Goal: Task Accomplishment & Management: Use online tool/utility

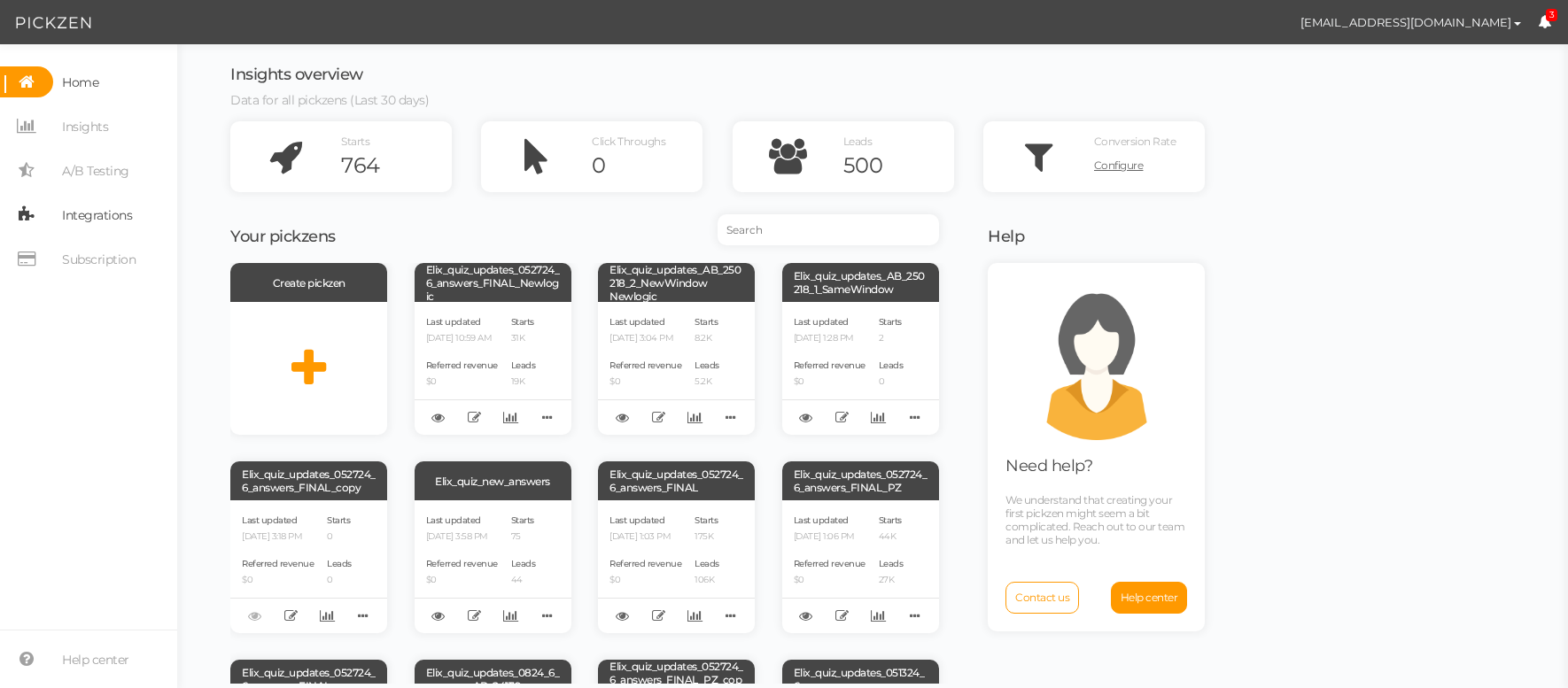
click at [62, 222] on span "Integrations" at bounding box center [97, 215] width 70 height 28
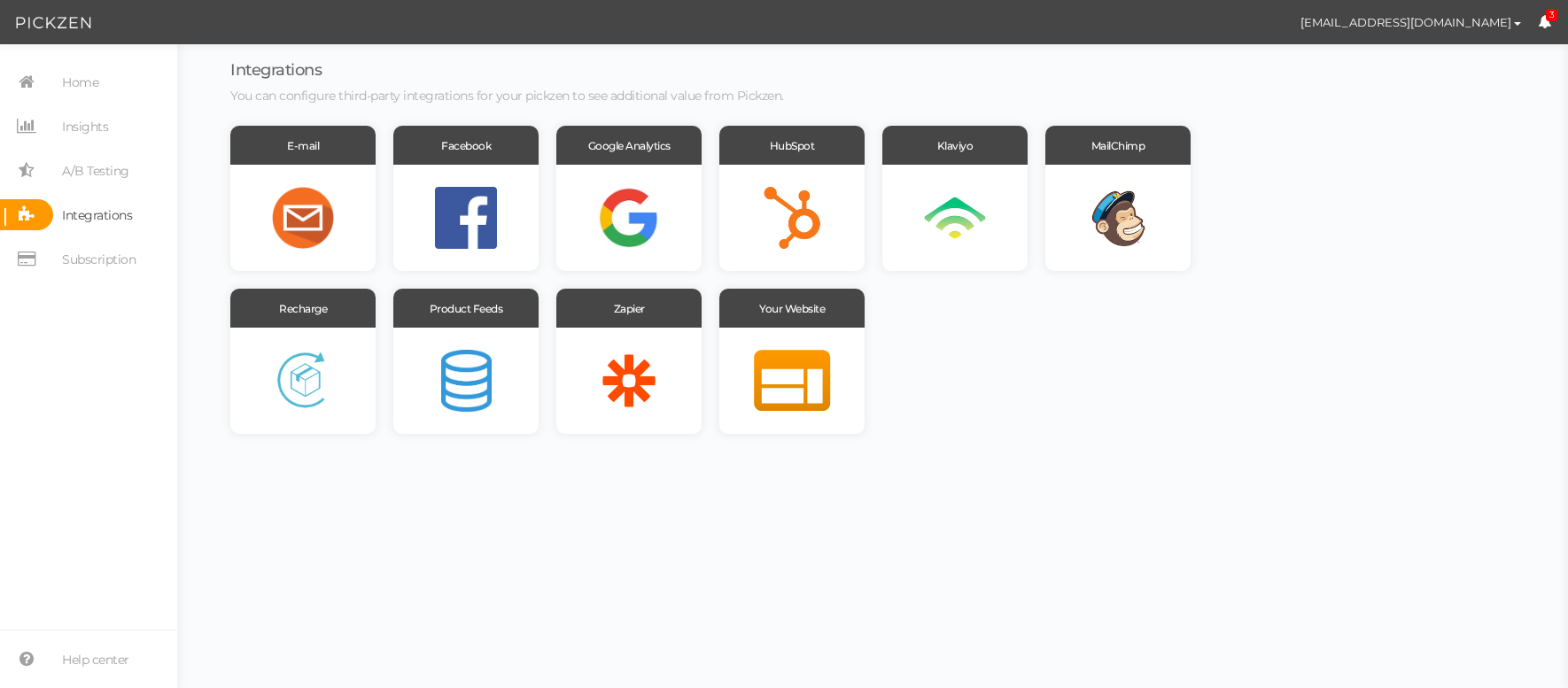
click at [1539, 30] on link "3" at bounding box center [1544, 22] width 13 height 17
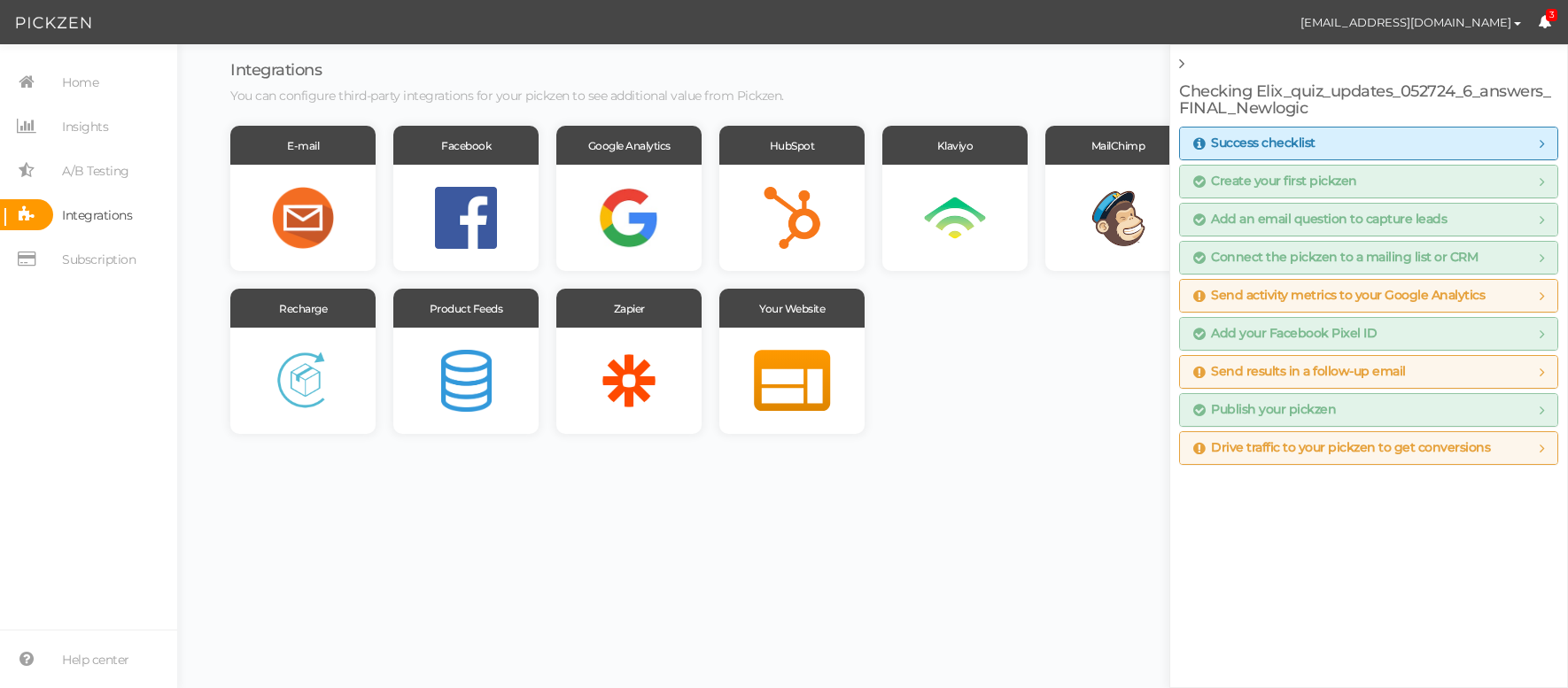
click at [1000, 393] on div "E-mail Facebook Google Analytics HubSpot Klaviyo MailChimp Recharge Product Fee…" at bounding box center [718, 279] width 975 height 308
click at [1550, 21] on span "founder@elixhealing.com Preferences Managed accounts Help Log out 3" at bounding box center [1401, 22] width 334 height 45
click at [1546, 18] on span "3" at bounding box center [1552, 15] width 12 height 13
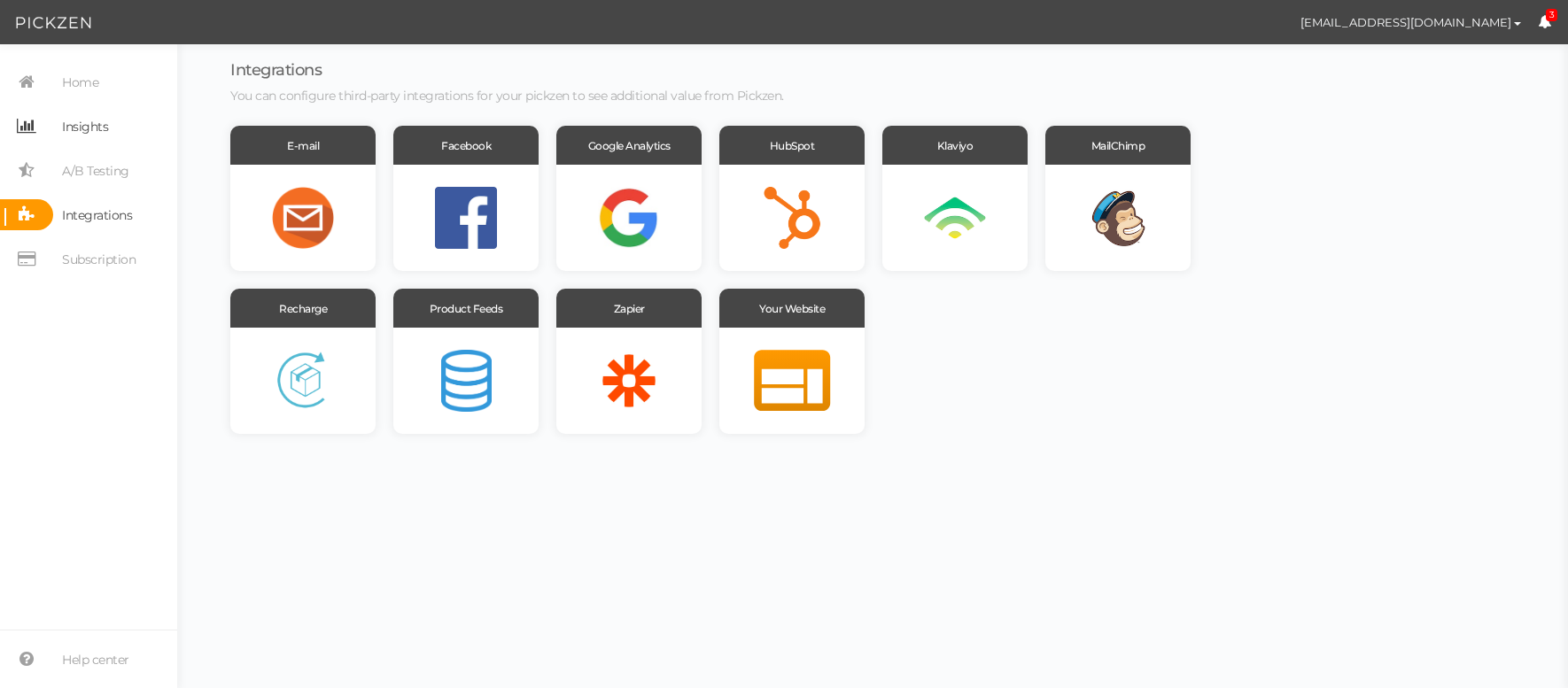
click at [91, 125] on span "Insights" at bounding box center [85, 126] width 46 height 28
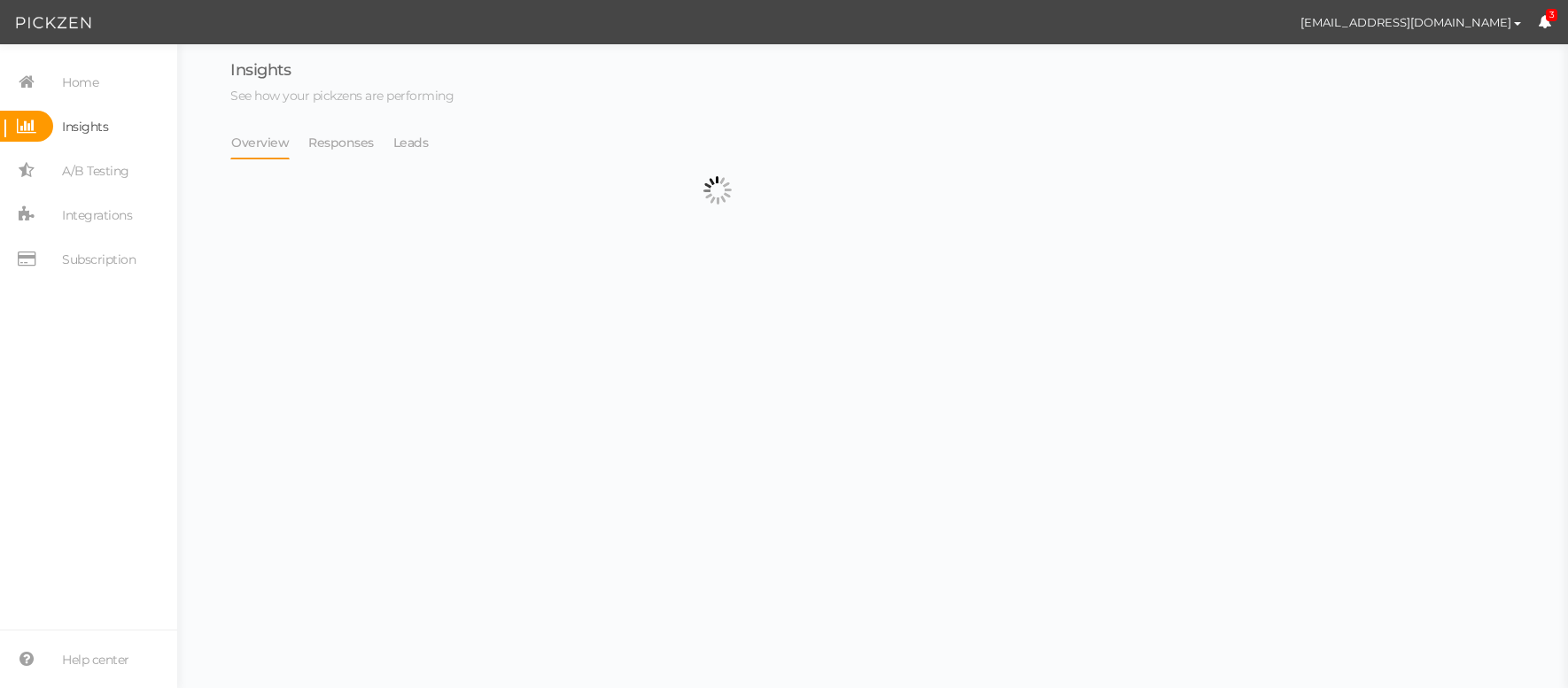
select select "13533"
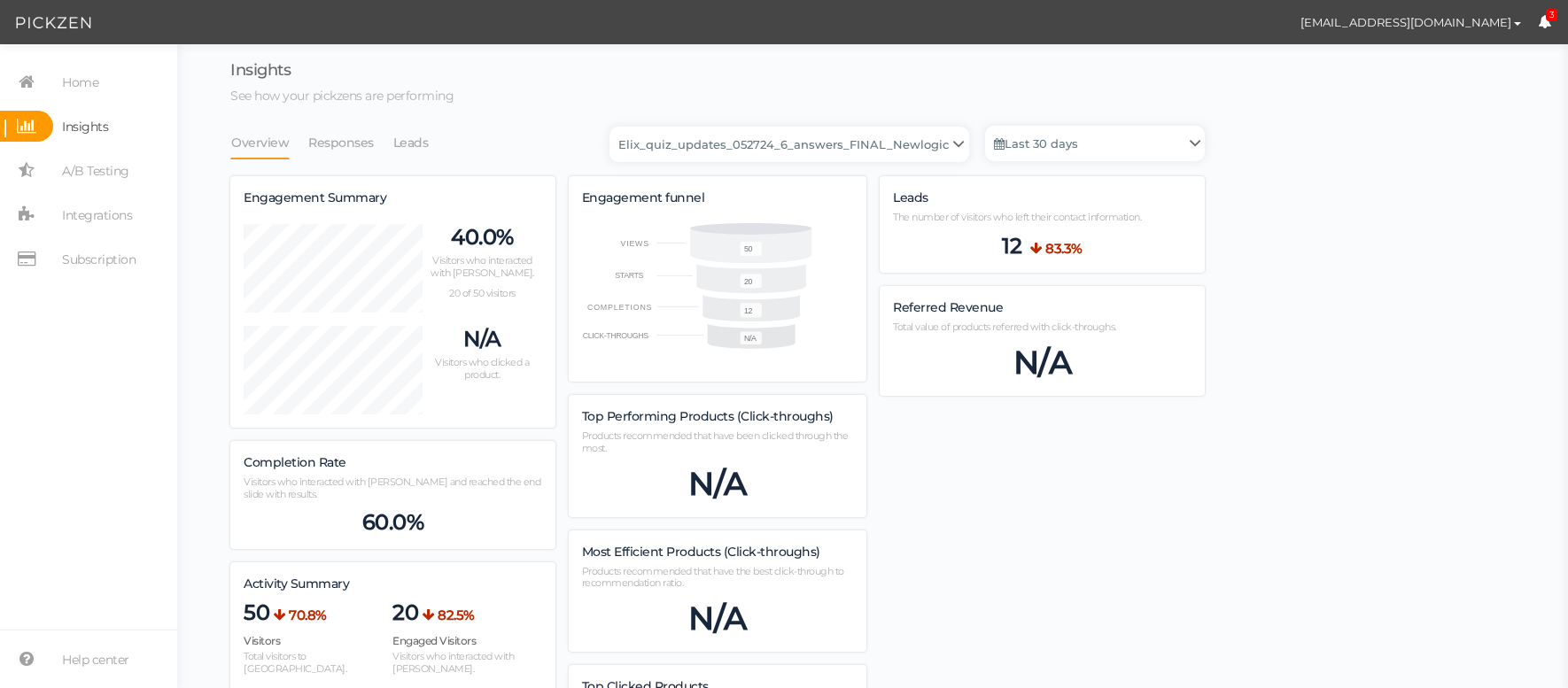
scroll to position [1090, 975]
click at [76, 87] on span "Home" at bounding box center [80, 83] width 37 height 28
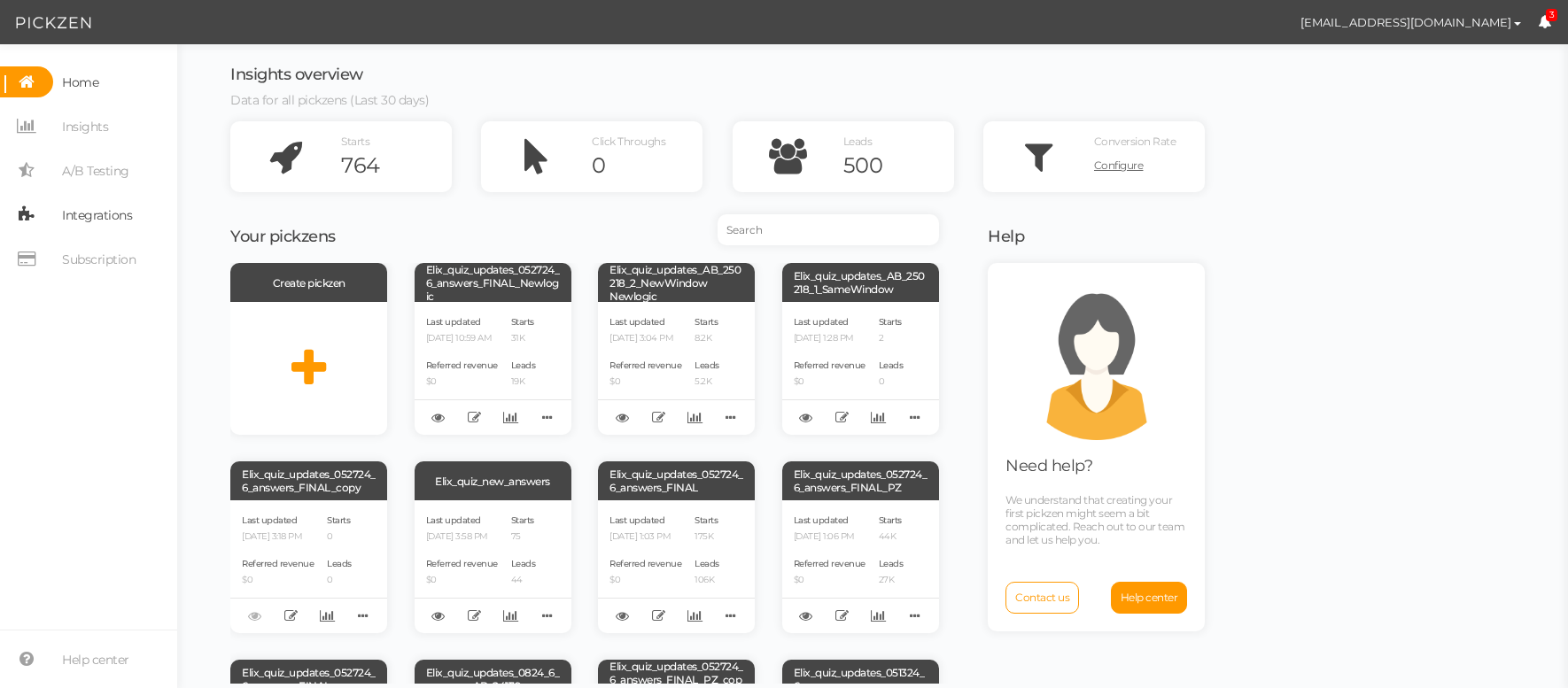
click at [108, 220] on span "Integrations" at bounding box center [97, 215] width 70 height 28
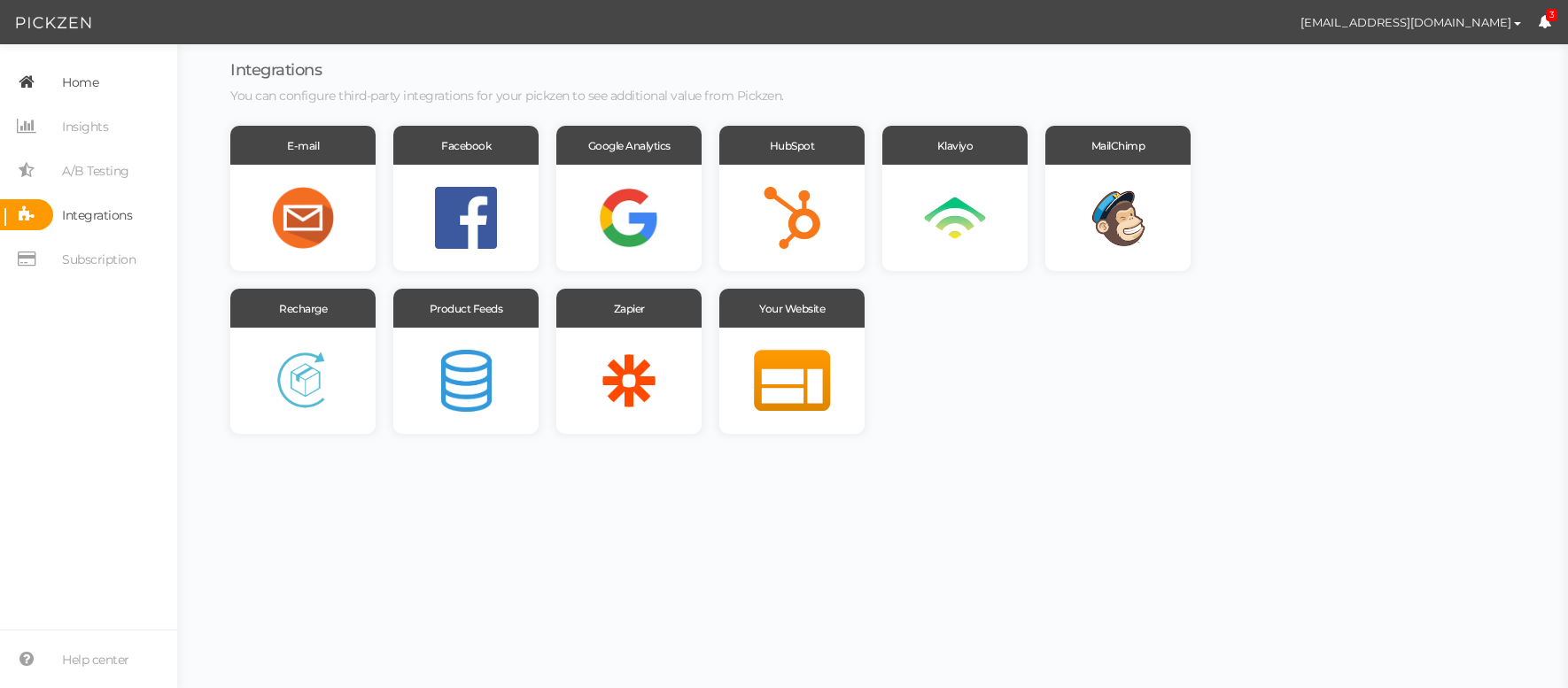
click at [80, 84] on span "Home" at bounding box center [80, 83] width 37 height 28
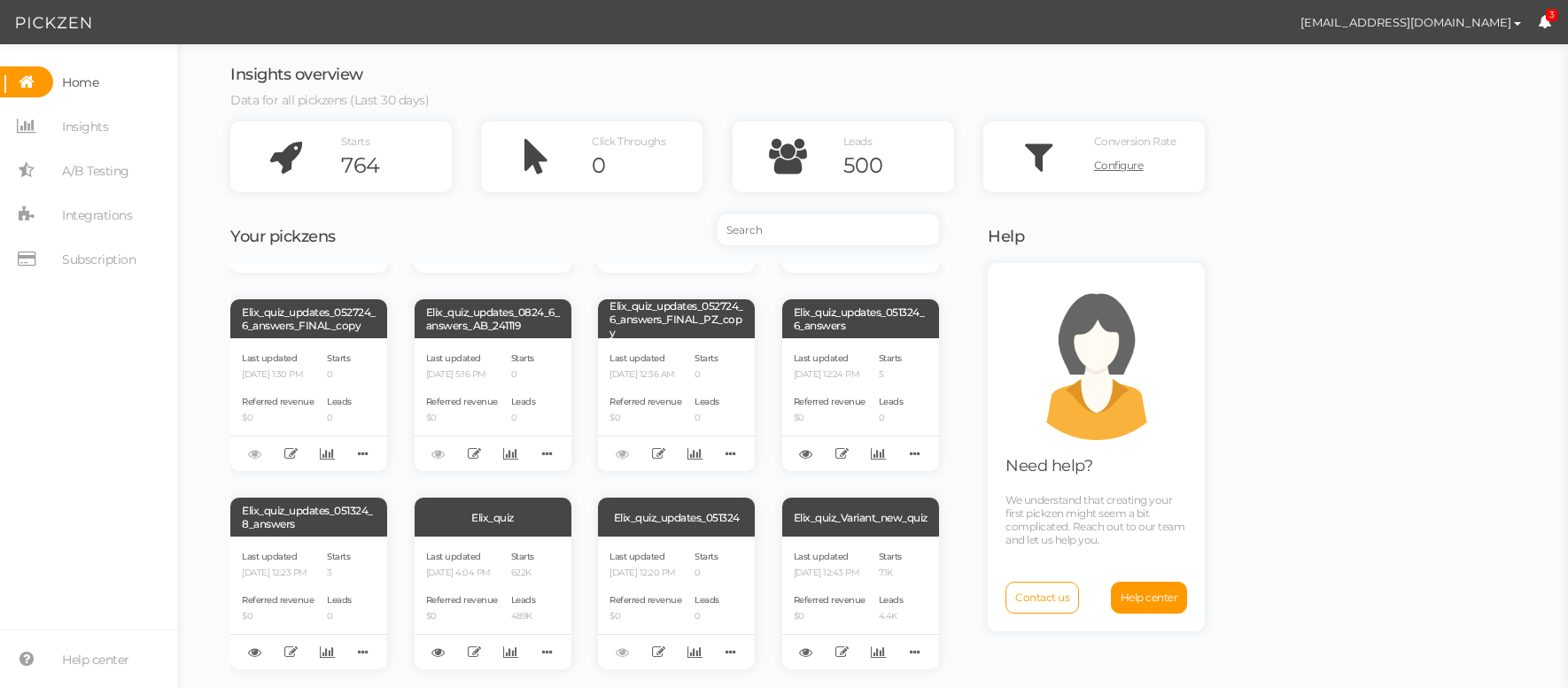
scroll to position [1396, 0]
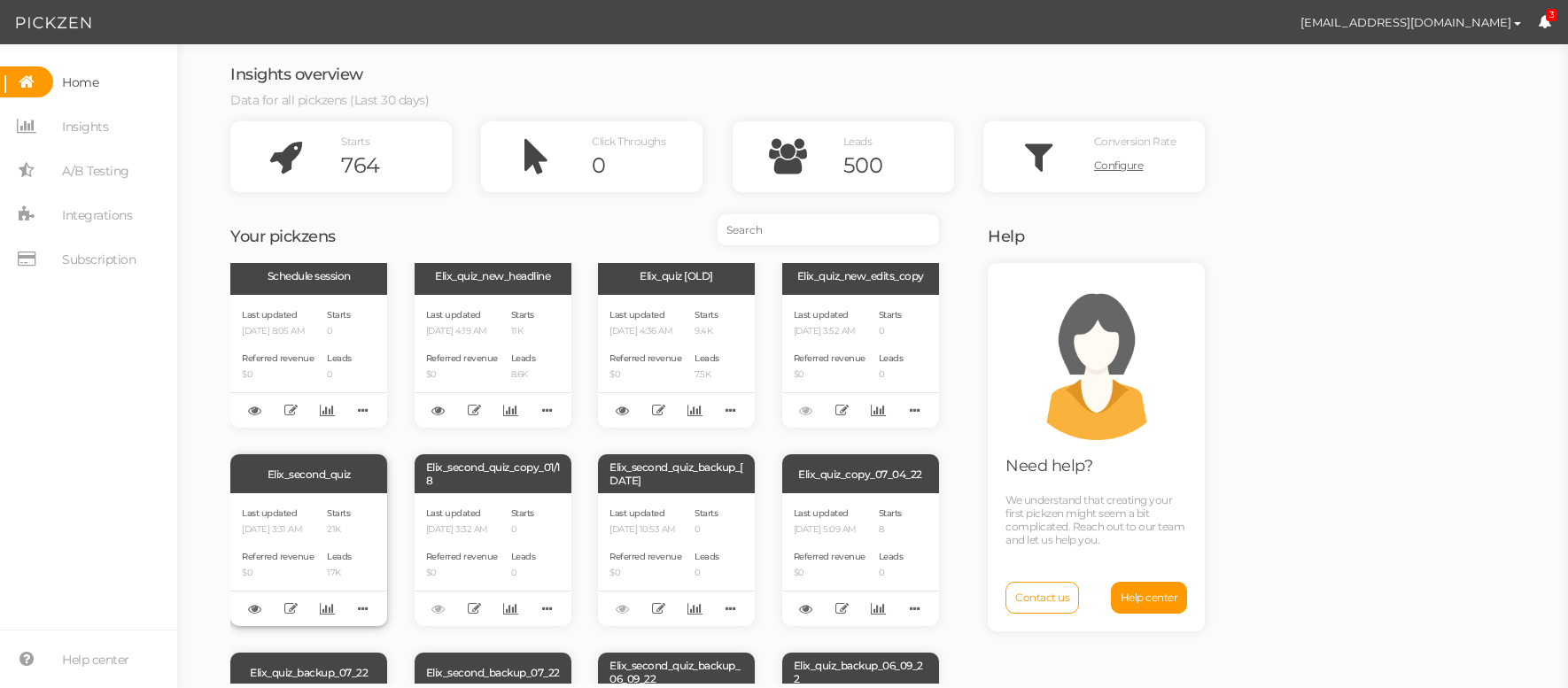
click at [330, 482] on div "Elix_second_quiz" at bounding box center [309, 474] width 157 height 39
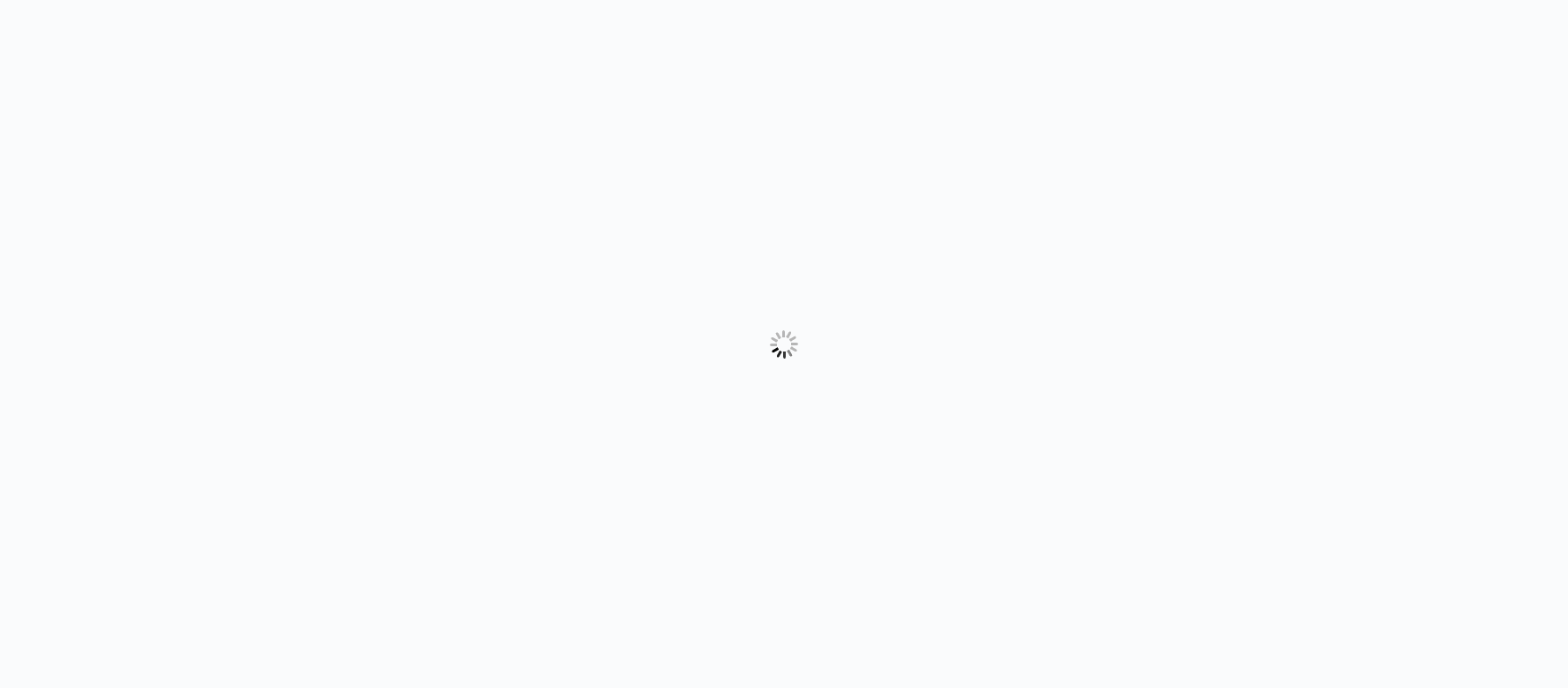
select select "form"
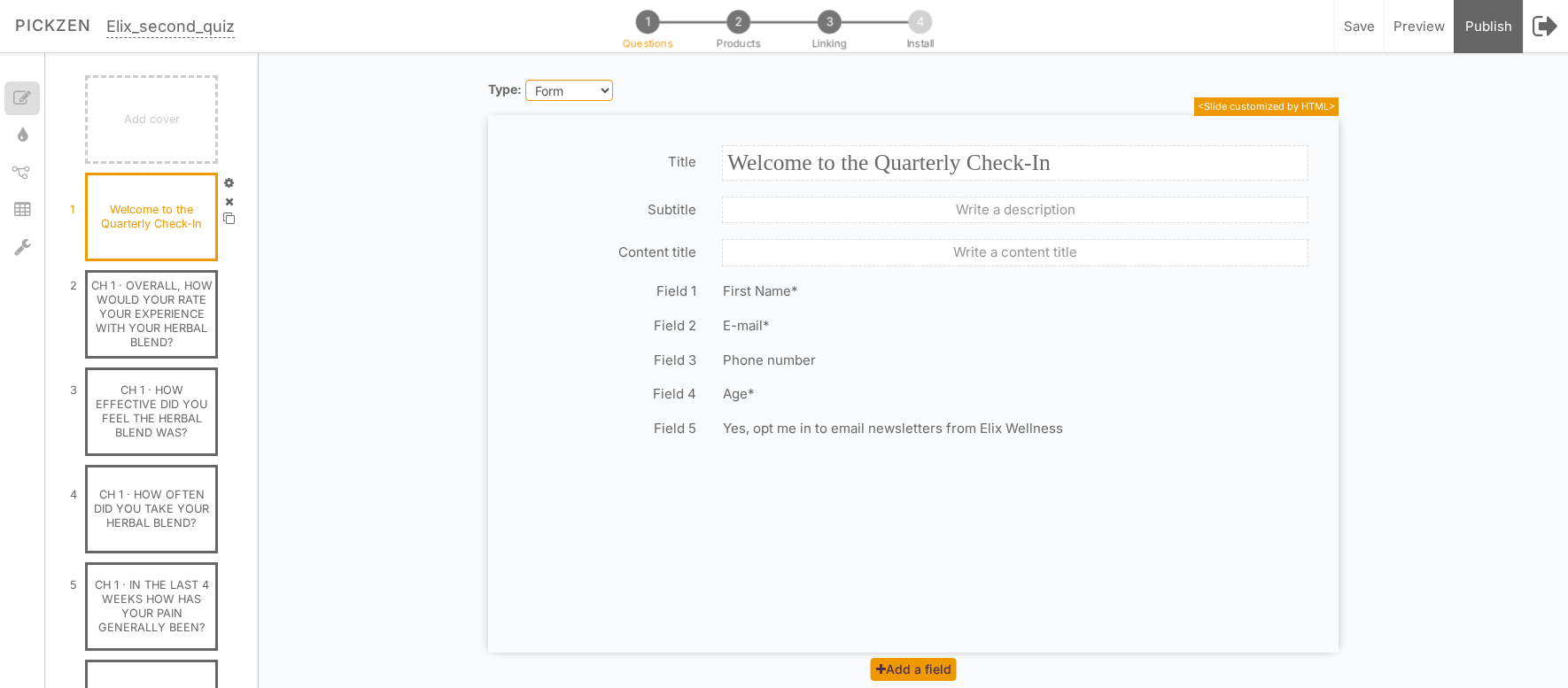
click at [881, 48] on section "Pickzen 1 Questions 2 Products 3 Linking 4 Install Elix_second_quiz Save Save y…" at bounding box center [784, 27] width 1568 height 53
click at [912, 48] on span "Install" at bounding box center [920, 45] width 28 height 14
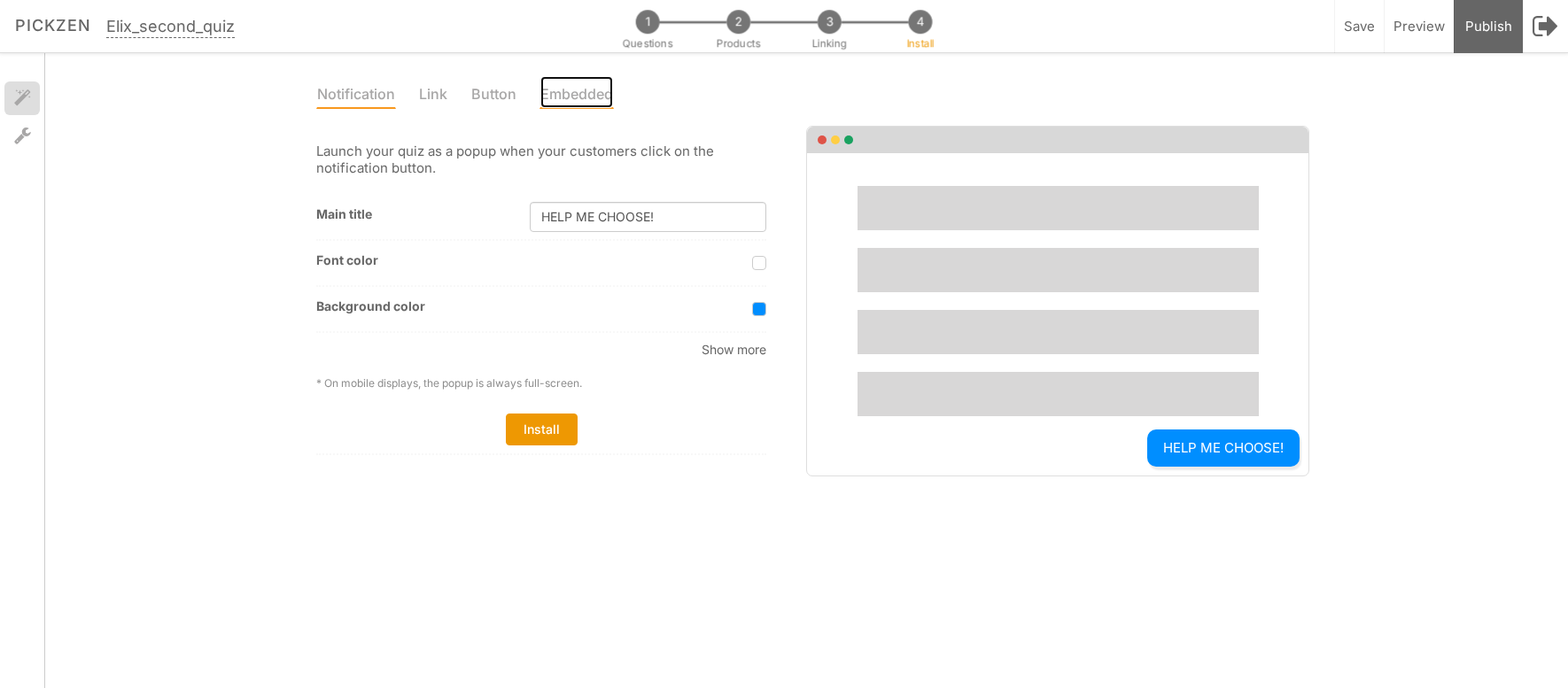
click at [580, 85] on link "Embedded" at bounding box center [577, 93] width 75 height 34
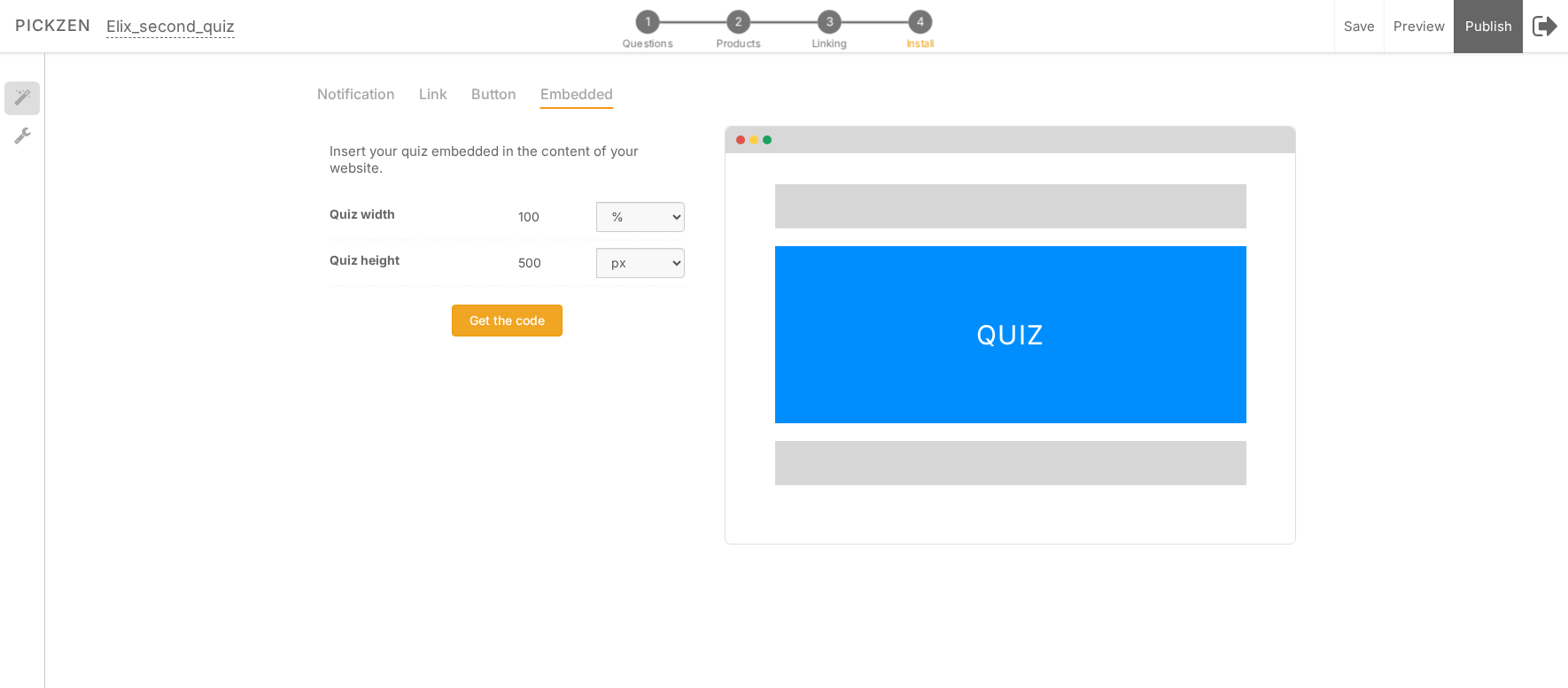
click at [508, 321] on span "Get the code" at bounding box center [507, 320] width 76 height 15
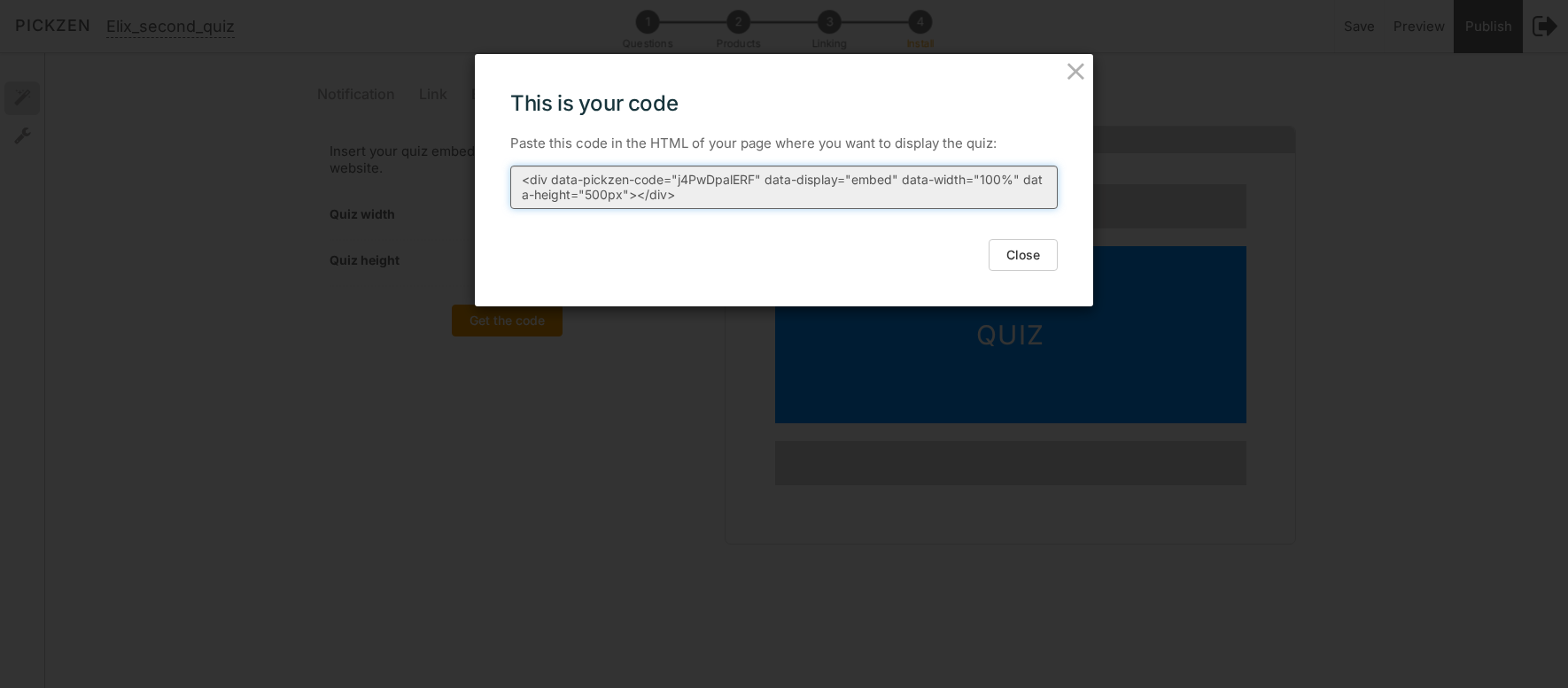
click at [565, 197] on textarea "<div data-pickzen-code="j4PwDpalERF" data-display="embed" data-width="100%" dat…" at bounding box center [784, 187] width 548 height 44
click at [678, 198] on textarea "<div data-pickzen-code="j4PwDpalERF" data-display="embed" data-width="100%" dat…" at bounding box center [784, 187] width 548 height 44
click at [1076, 81] on icon at bounding box center [1076, 72] width 26 height 27
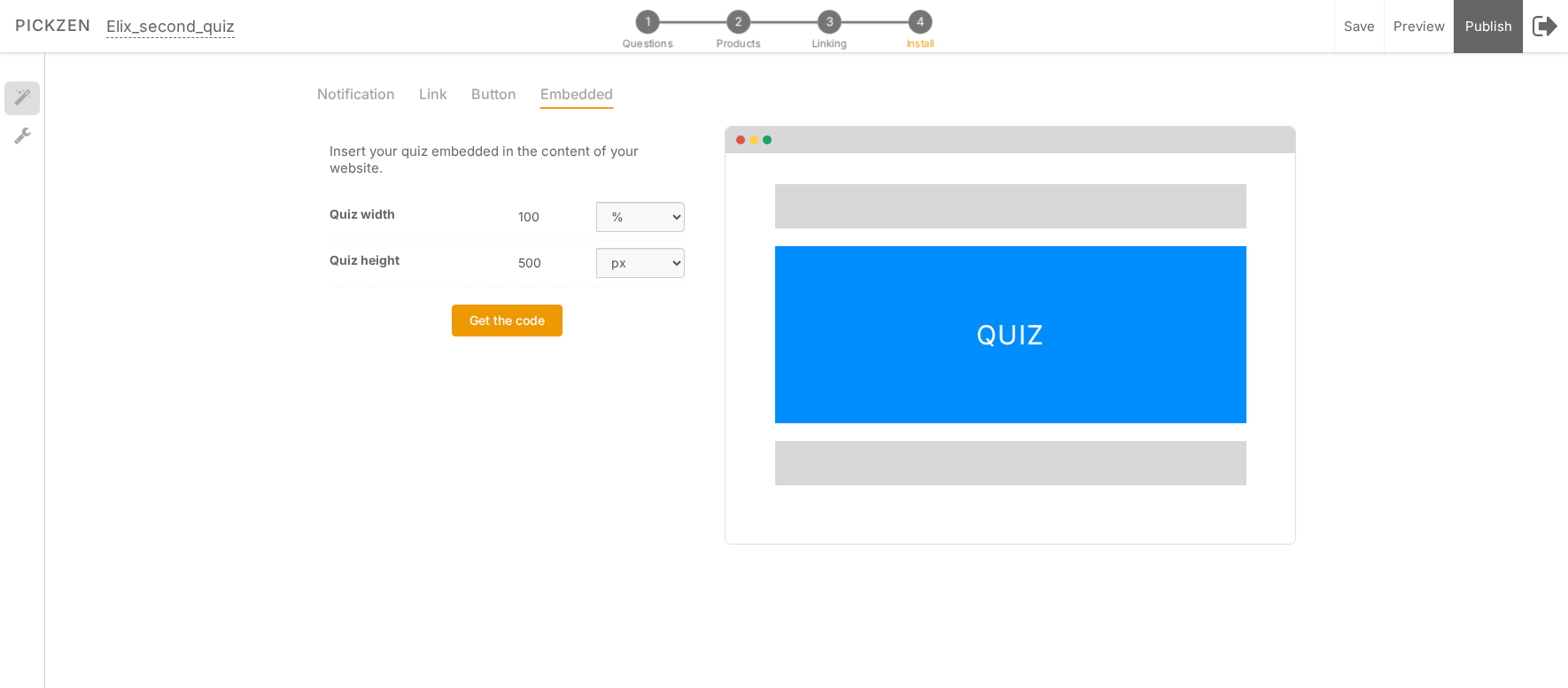
click at [297, 279] on div "Notification Link Button Embedded Launch your quiz as a popup when your custome…" at bounding box center [807, 370] width 1523 height 635
click at [28, 139] on icon at bounding box center [22, 135] width 17 height 18
select select "en"
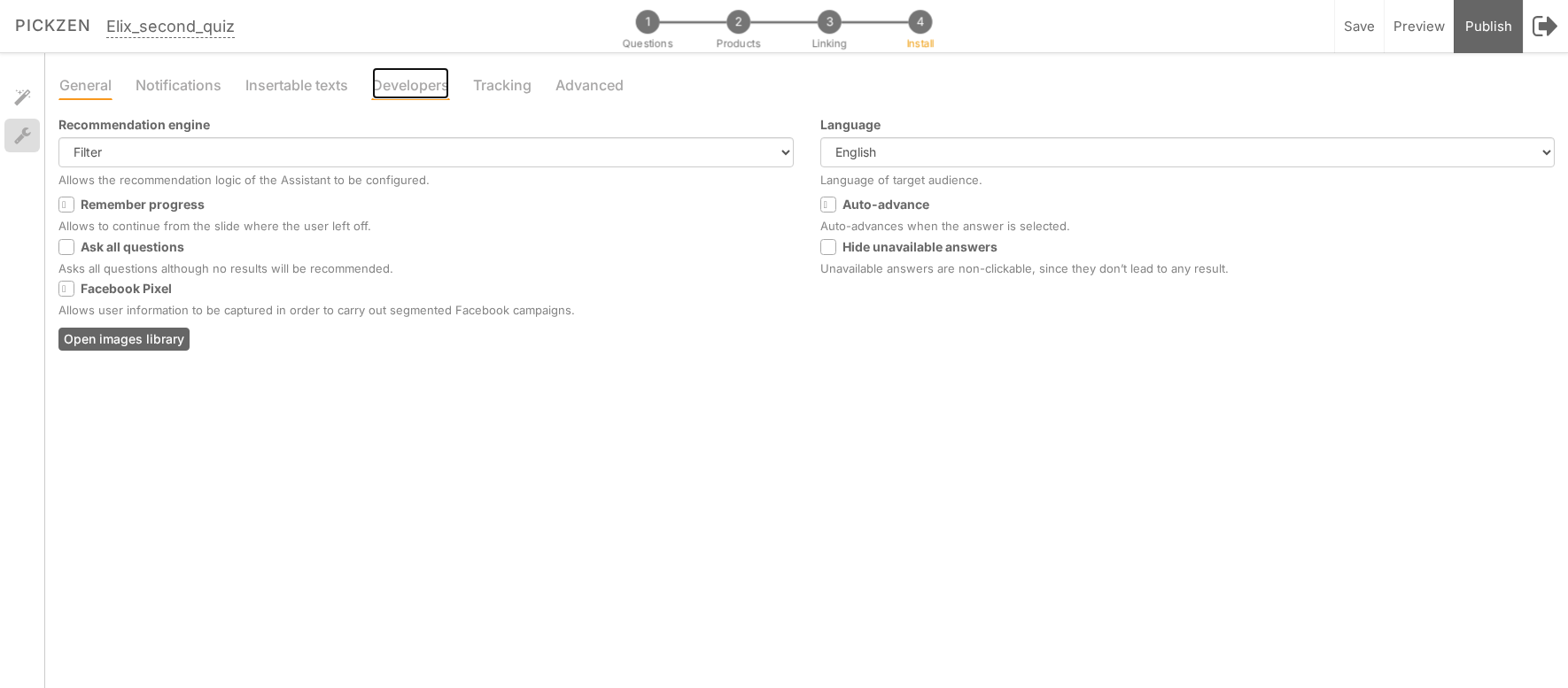
click at [418, 83] on link "Developers" at bounding box center [410, 84] width 79 height 34
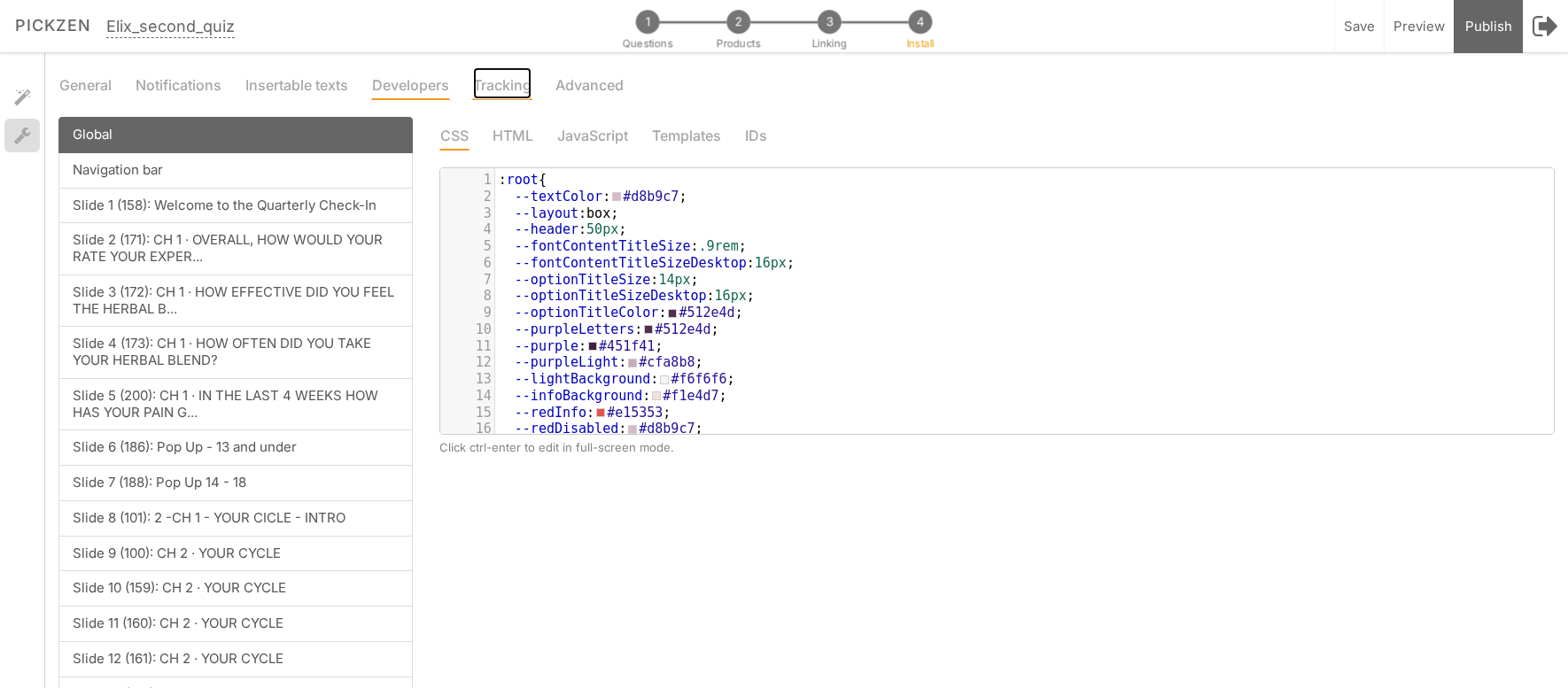
click at [472, 84] on link "Tracking" at bounding box center [502, 84] width 61 height 34
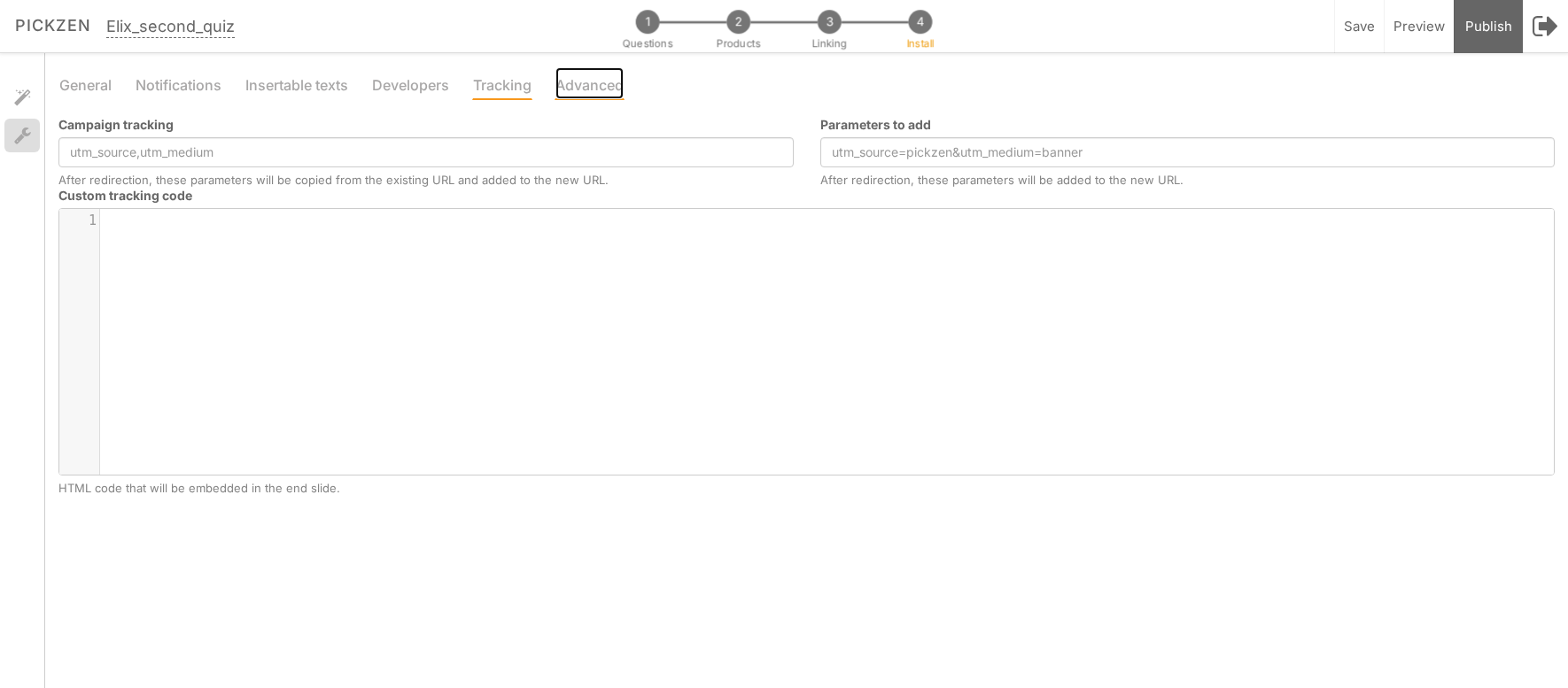
click at [582, 87] on link "Advanced" at bounding box center [589, 84] width 70 height 34
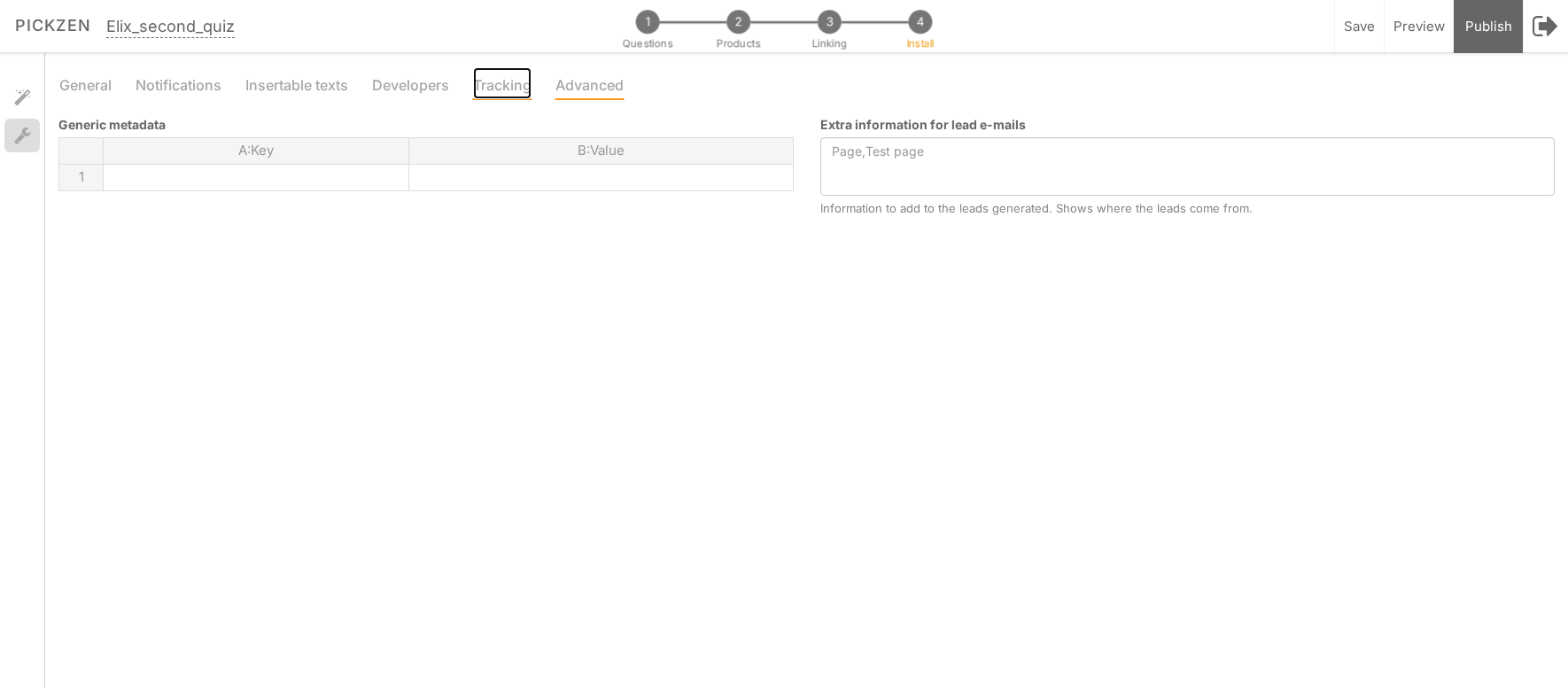
click at [517, 89] on link "Tracking" at bounding box center [502, 84] width 61 height 34
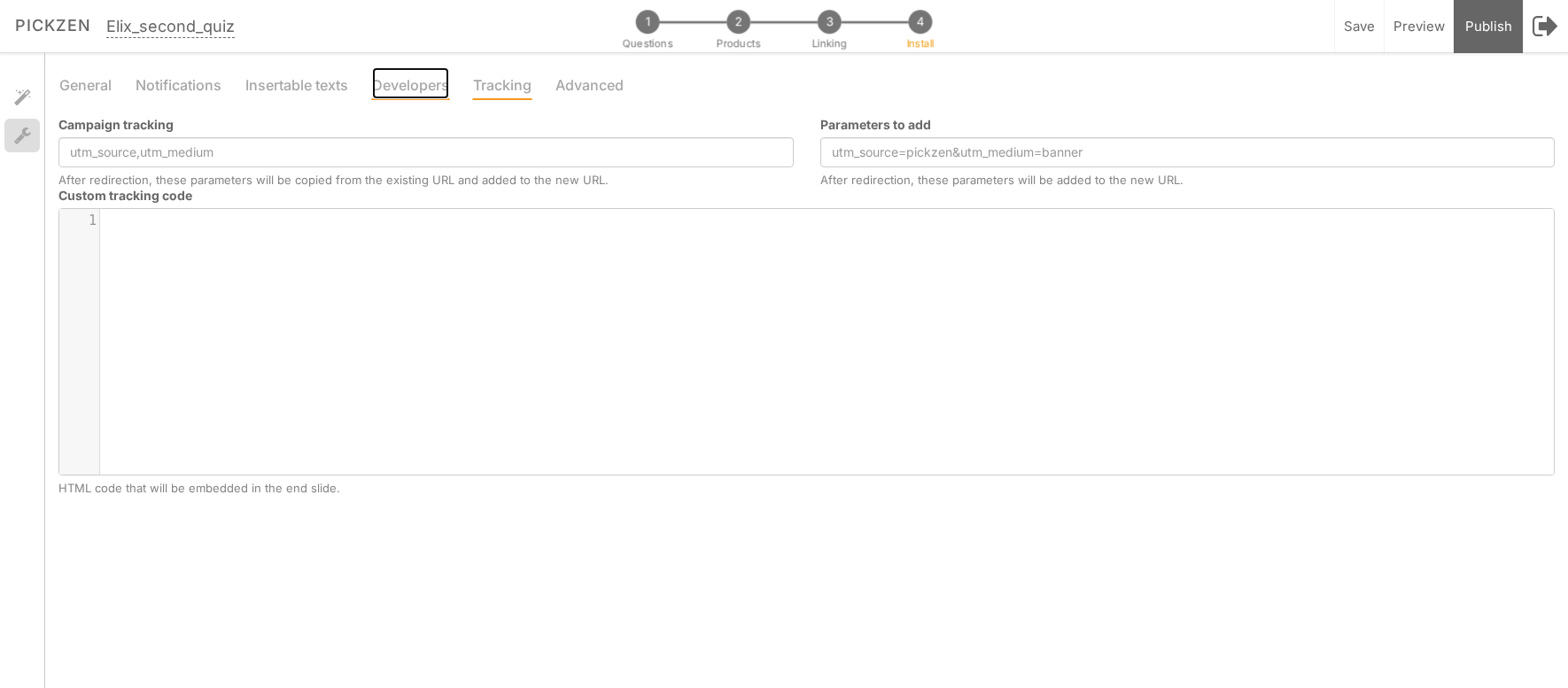
click at [397, 84] on link "Developers" at bounding box center [410, 84] width 79 height 34
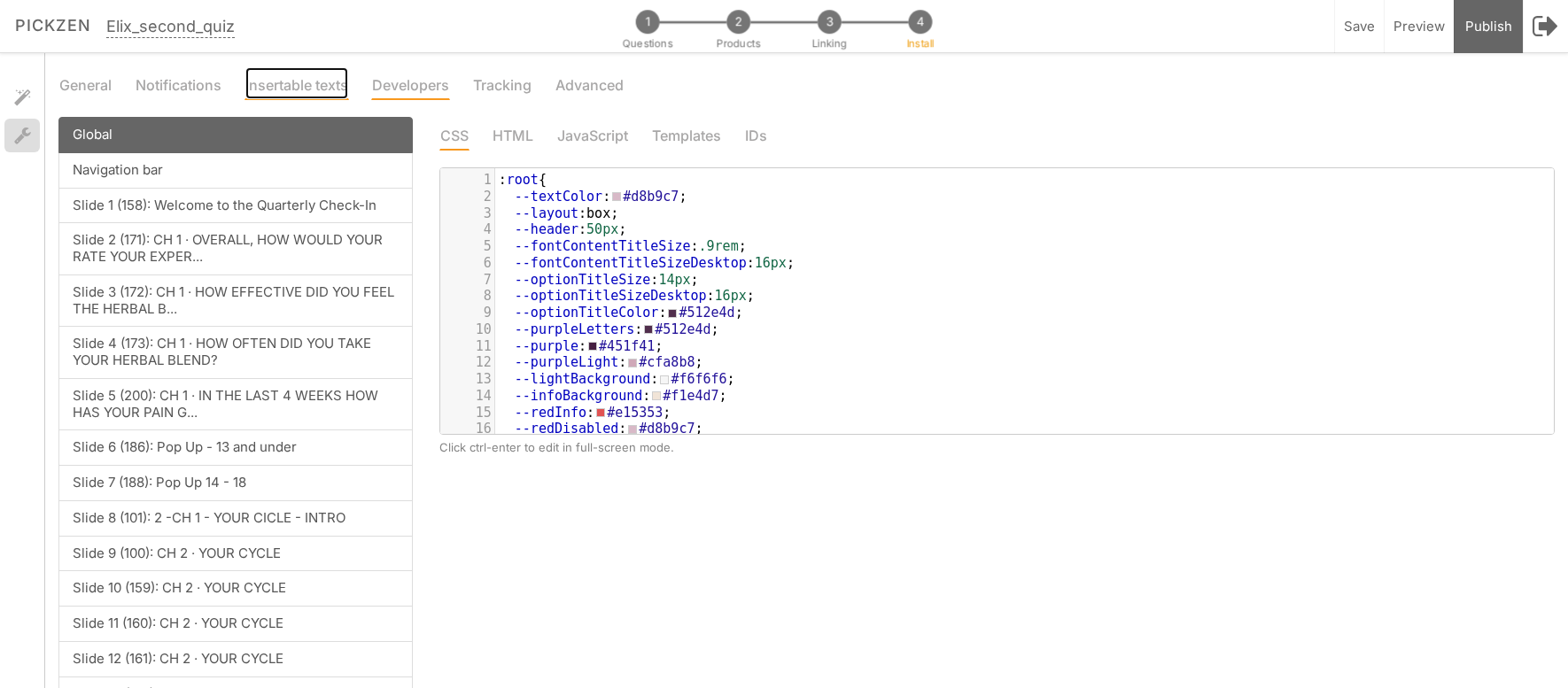
click at [314, 88] on link "Insertable texts" at bounding box center [297, 84] width 104 height 34
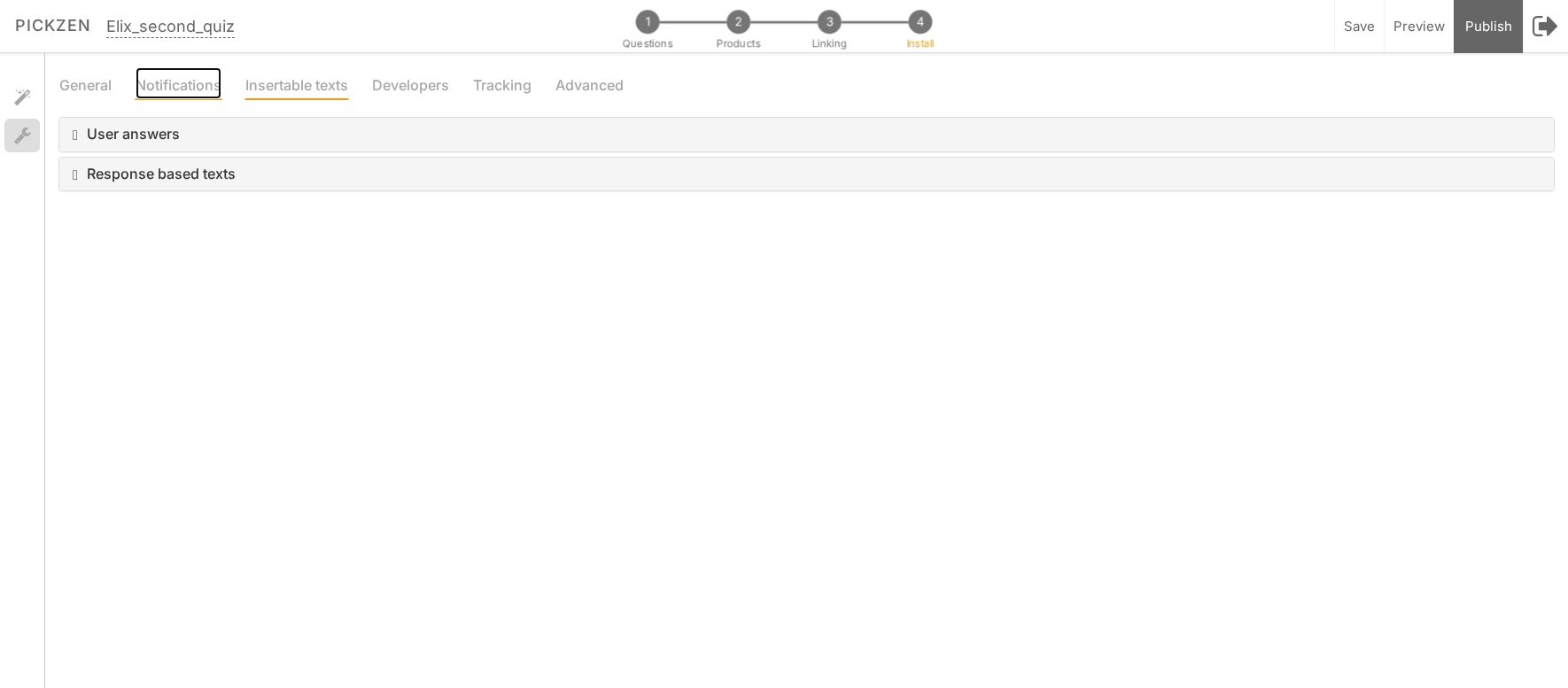
click at [184, 93] on link "Notifications" at bounding box center [178, 84] width 88 height 34
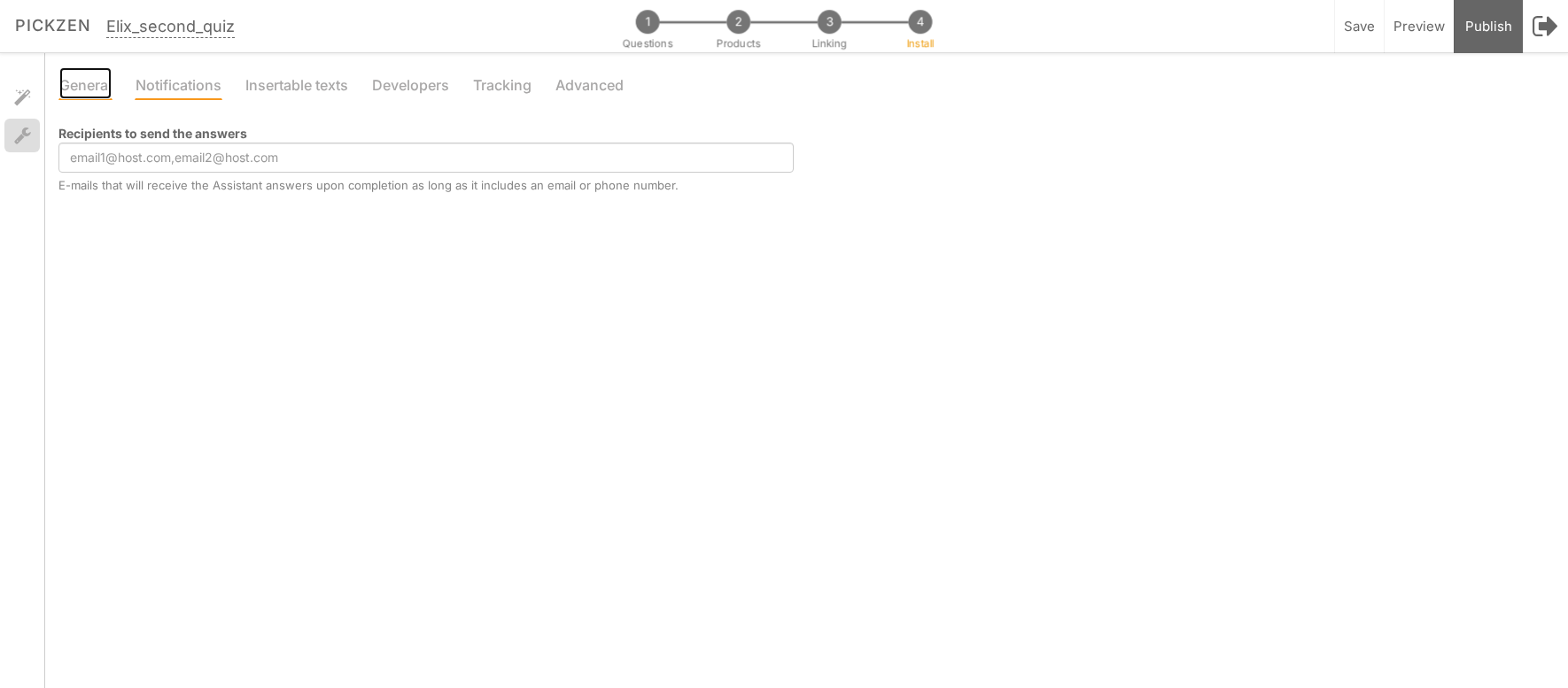
click at [68, 90] on link "General" at bounding box center [85, 84] width 54 height 34
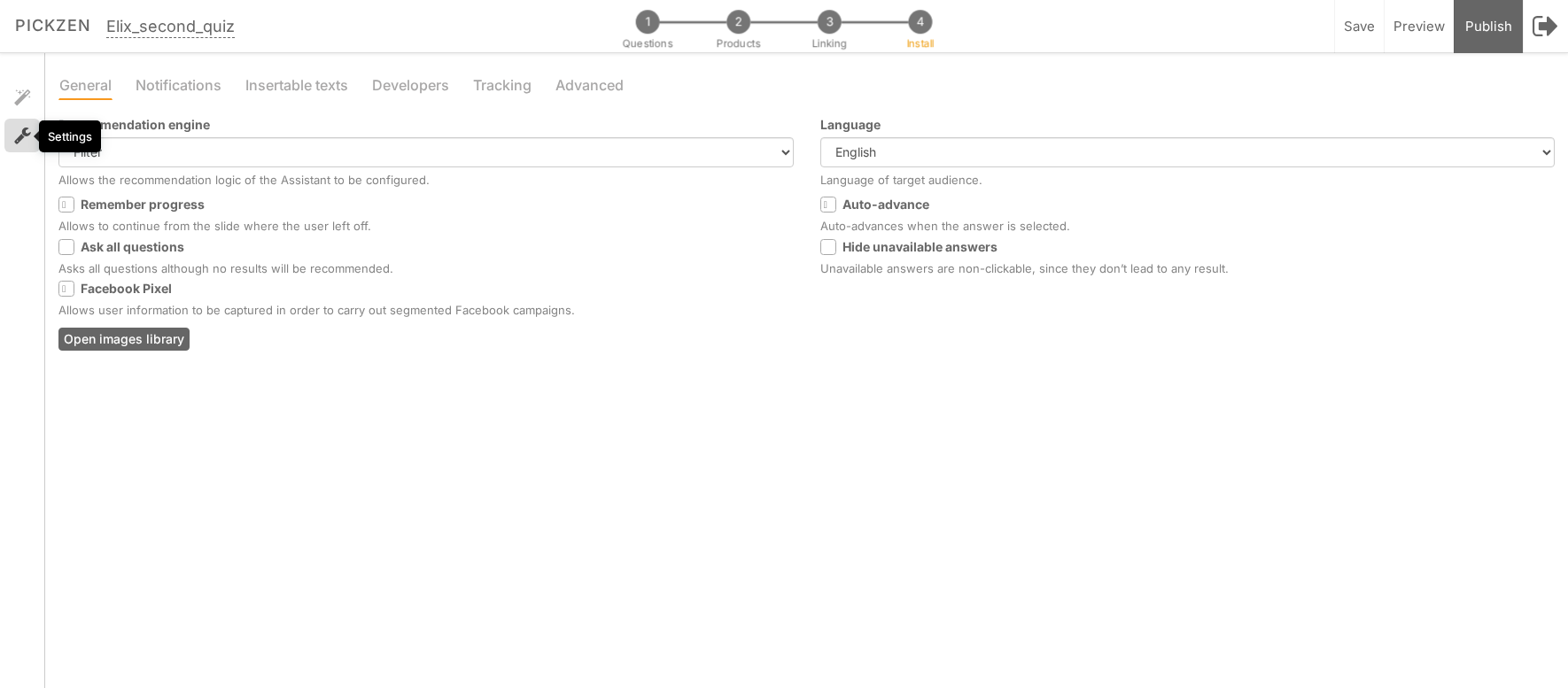
click at [22, 137] on icon at bounding box center [22, 135] width 17 height 18
click at [719, 366] on div "General Notifications Insertable texts Developers Tracking Advanced Recommendat…" at bounding box center [807, 370] width 1523 height 635
